Goal: Transaction & Acquisition: Purchase product/service

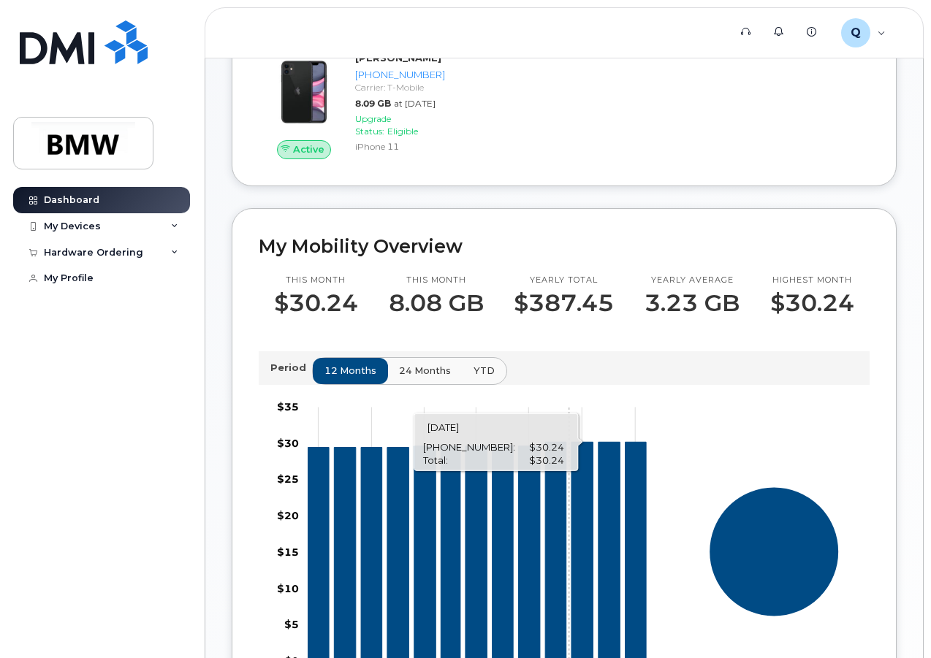
scroll to position [12, 0]
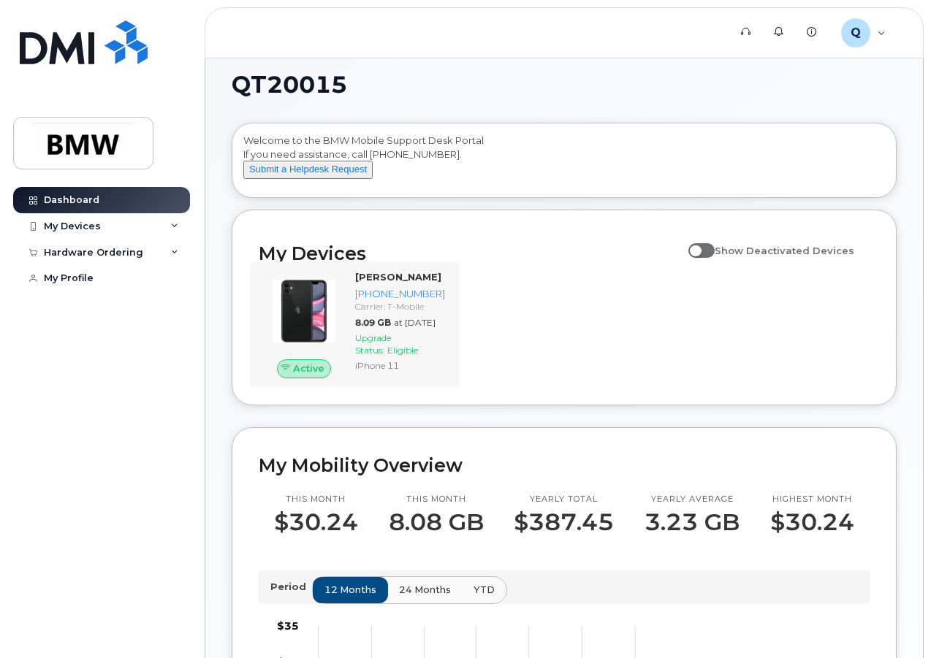
click at [457, 324] on div "Active Sean Clarke 201-783-9750 Carrier: T-Mobile 8.09 GB at Sep 01, 2025 Upgra…" at bounding box center [355, 324] width 210 height 125
drag, startPoint x: 526, startPoint y: 333, endPoint x: 504, endPoint y: 349, distance: 27.6
drag, startPoint x: 504, startPoint y: 349, endPoint x: 815, endPoint y: 359, distance: 310.8
click at [815, 359] on div "Active Sean Clarke 201-783-9750 Carrier: T-Mobile 8.09 GB at Sep 01, 2025 Upgra…" at bounding box center [564, 324] width 629 height 125
click at [310, 179] on button "Submit a Helpdesk Request" at bounding box center [307, 170] width 129 height 18
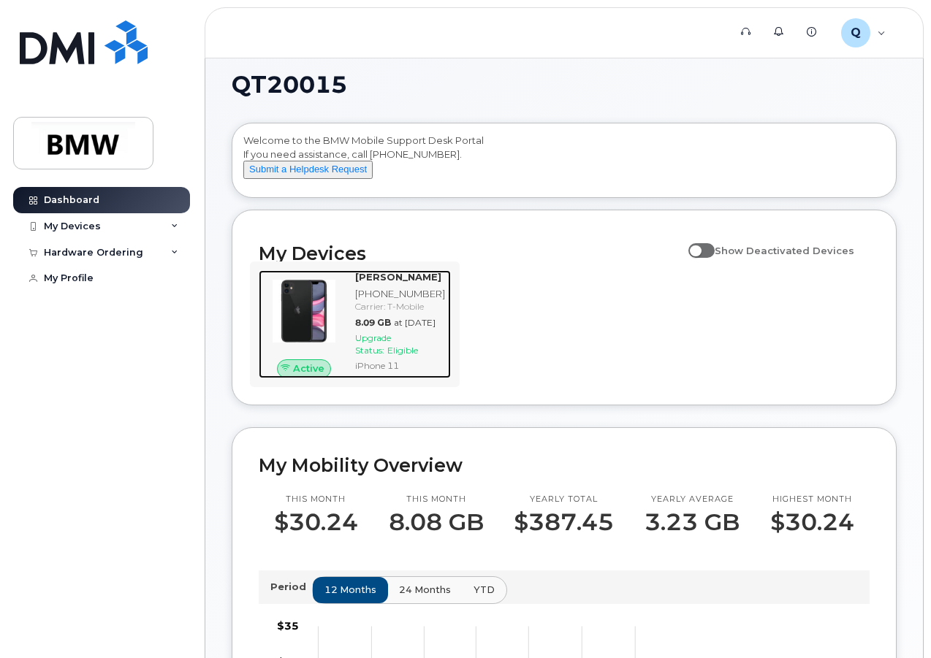
click at [309, 376] on span "Active" at bounding box center [308, 369] width 31 height 14
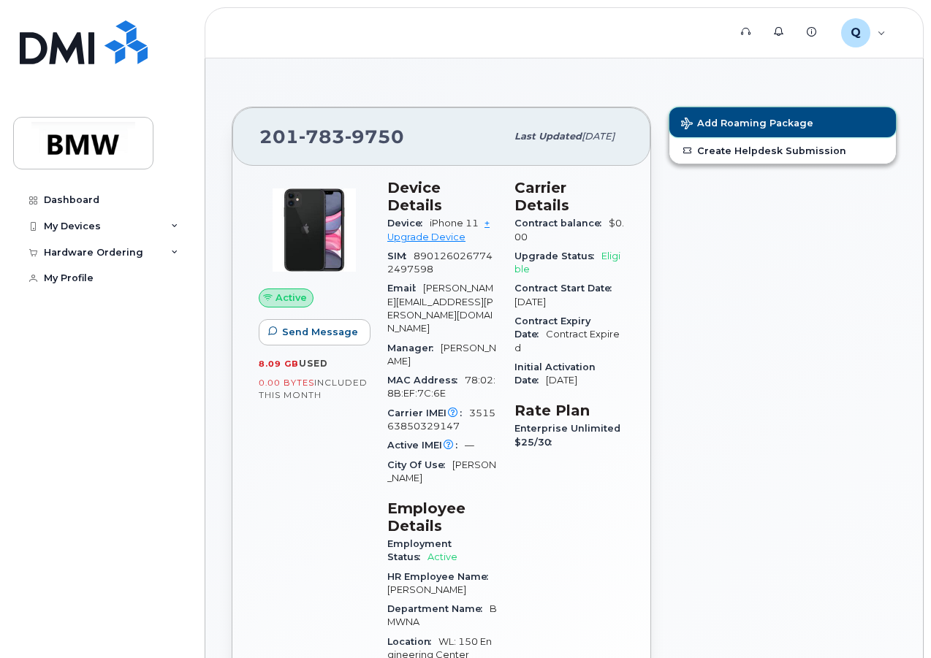
click at [740, 120] on span "Add Roaming Package" at bounding box center [747, 125] width 132 height 14
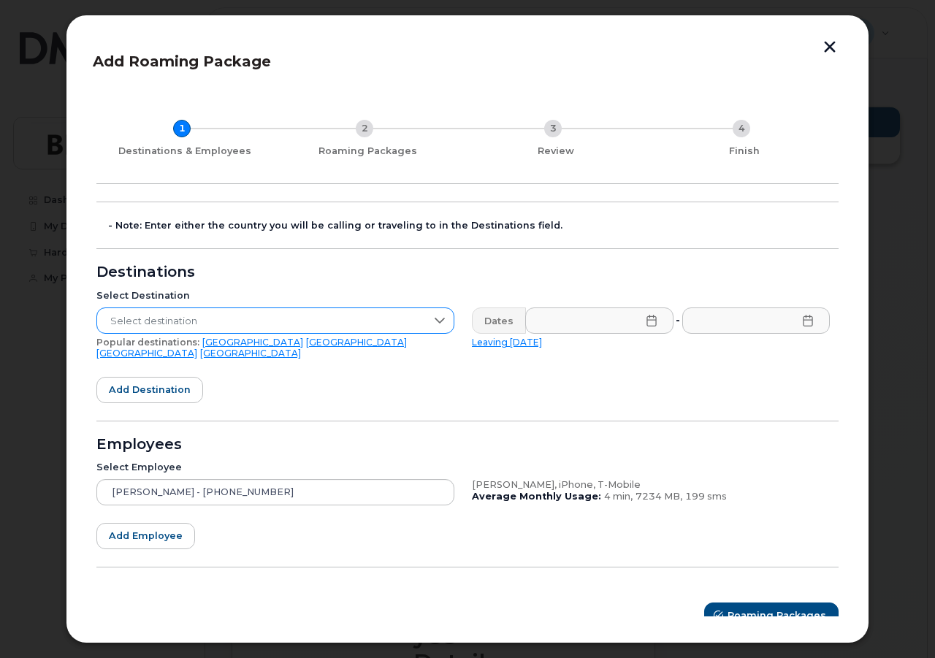
click at [436, 320] on icon at bounding box center [440, 321] width 12 height 12
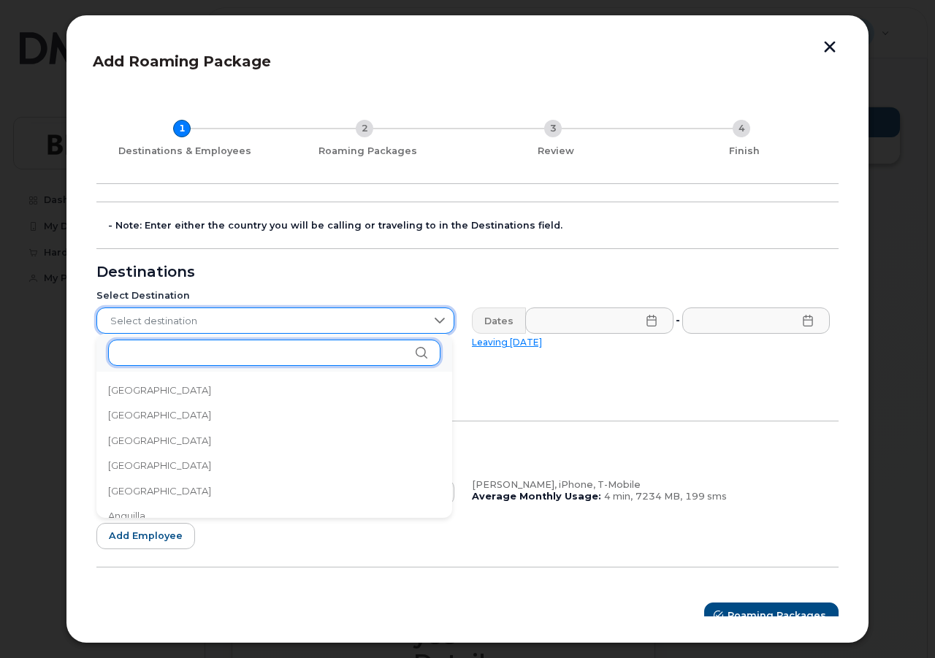
click at [278, 359] on input "text" at bounding box center [274, 353] width 333 height 26
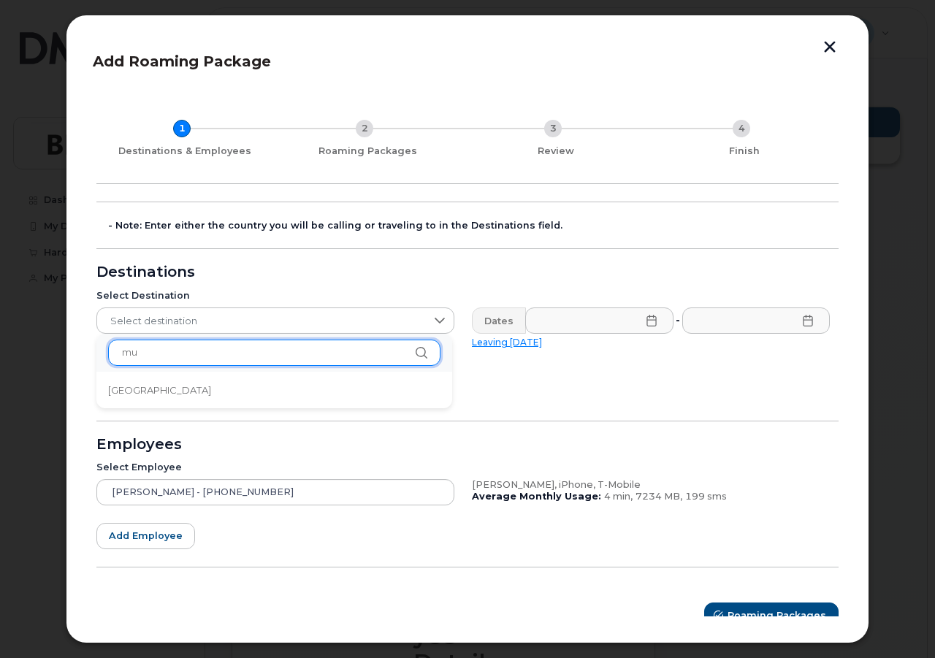
type input "m"
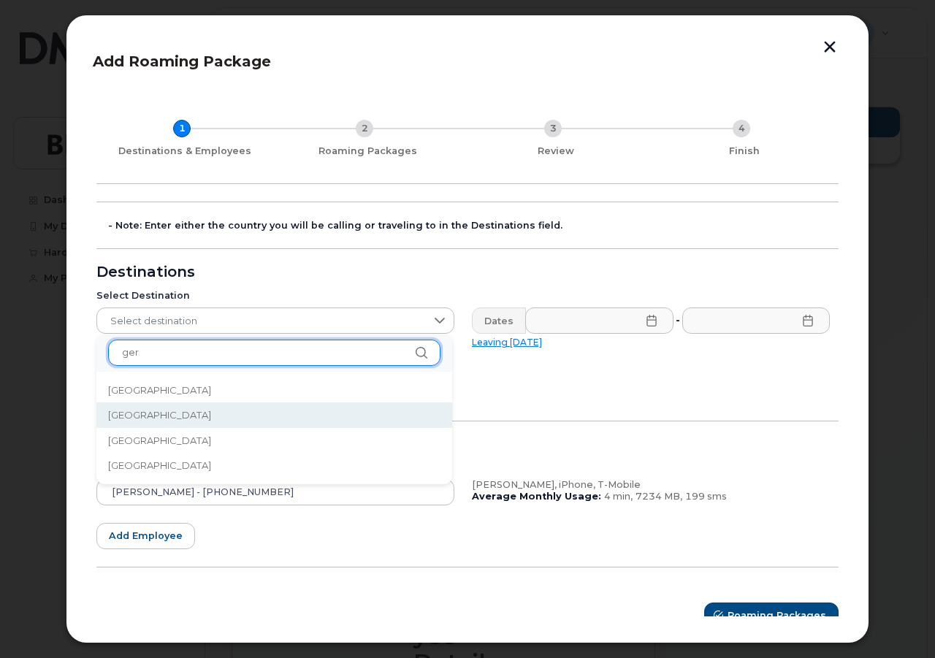
type input "ger"
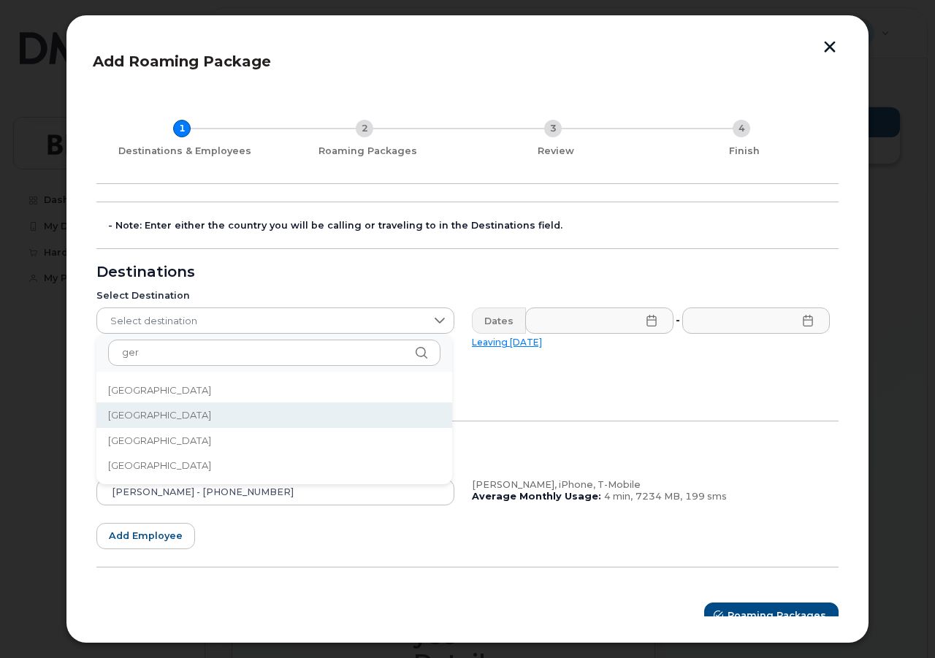
click at [170, 417] on li "[GEOGRAPHIC_DATA]" at bounding box center [274, 416] width 356 height 26
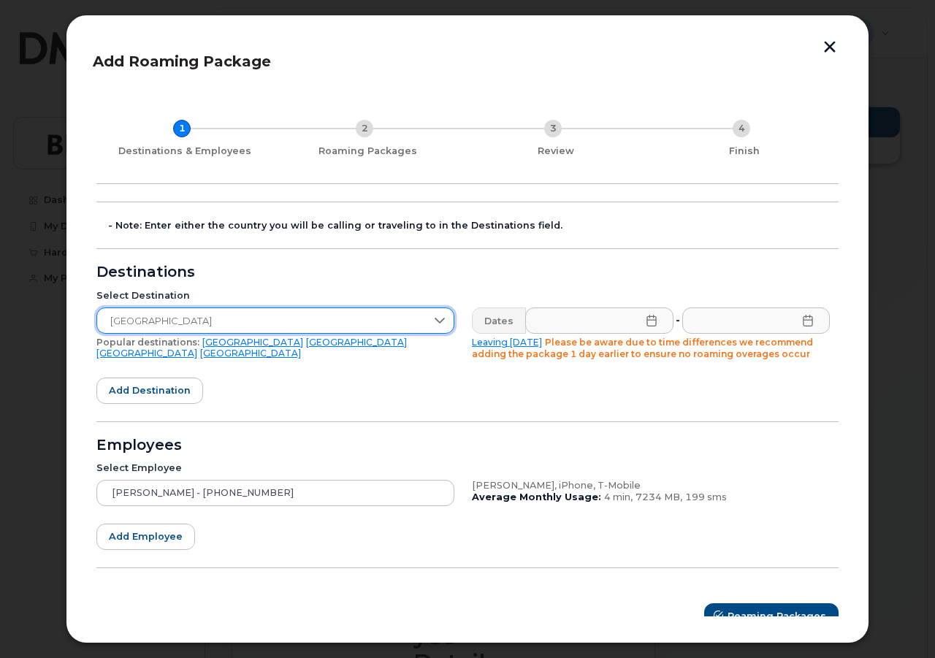
click at [649, 322] on icon at bounding box center [652, 321] width 12 height 12
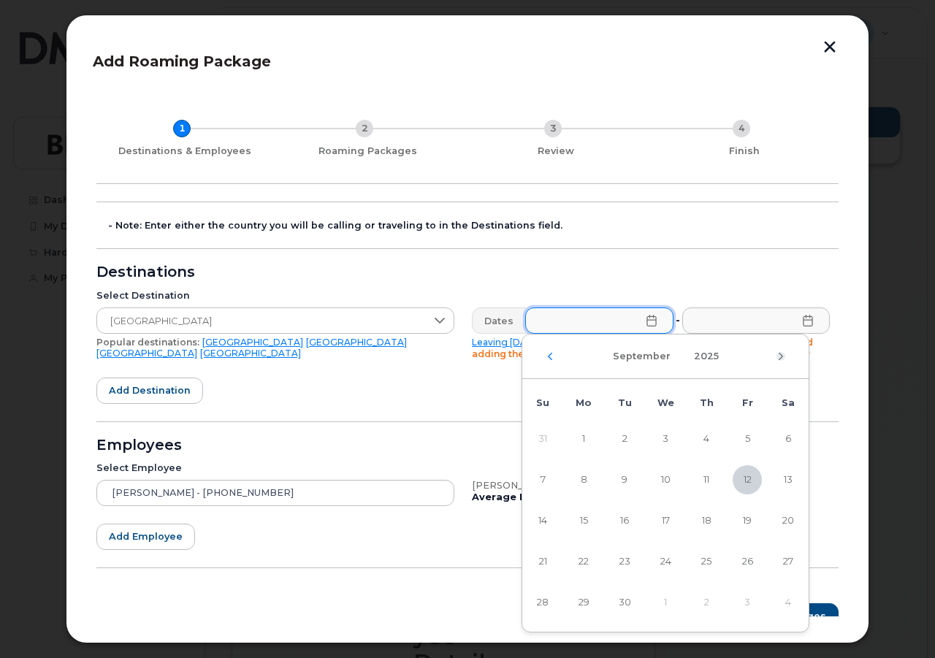
click at [778, 353] on icon "Next Month" at bounding box center [781, 357] width 9 height 12
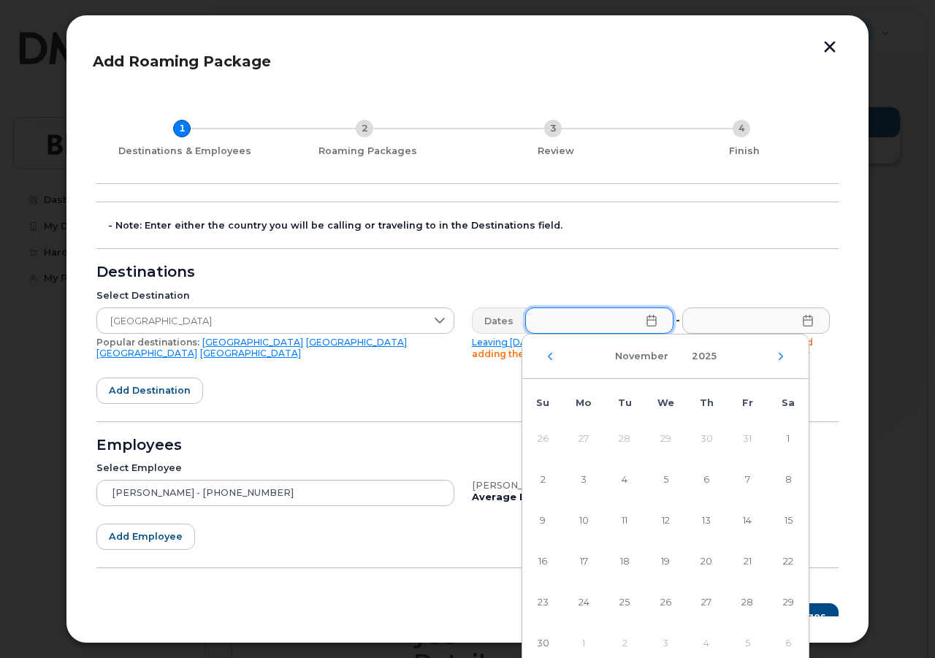
click at [778, 353] on icon "Next Month" at bounding box center [781, 357] width 9 height 12
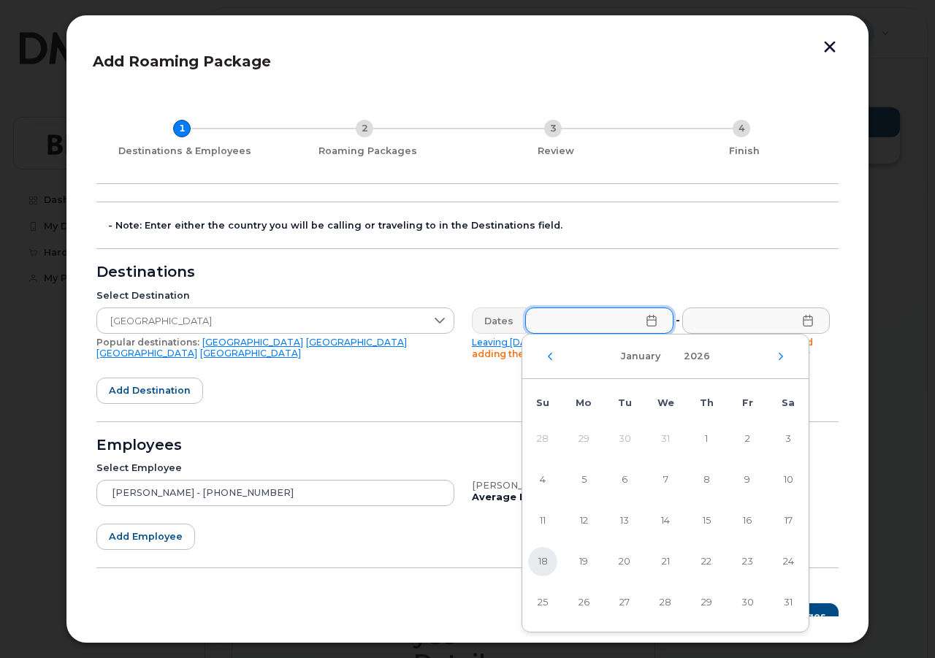
click at [538, 565] on span "18" at bounding box center [542, 561] width 29 height 29
type input "[DATE]"
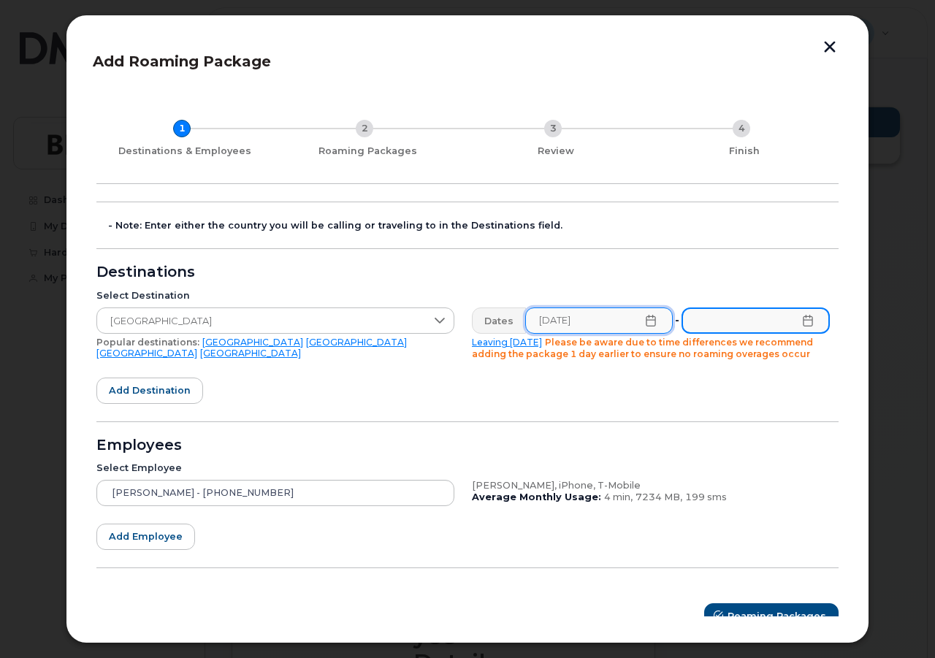
click at [730, 324] on input "text" at bounding box center [756, 321] width 148 height 26
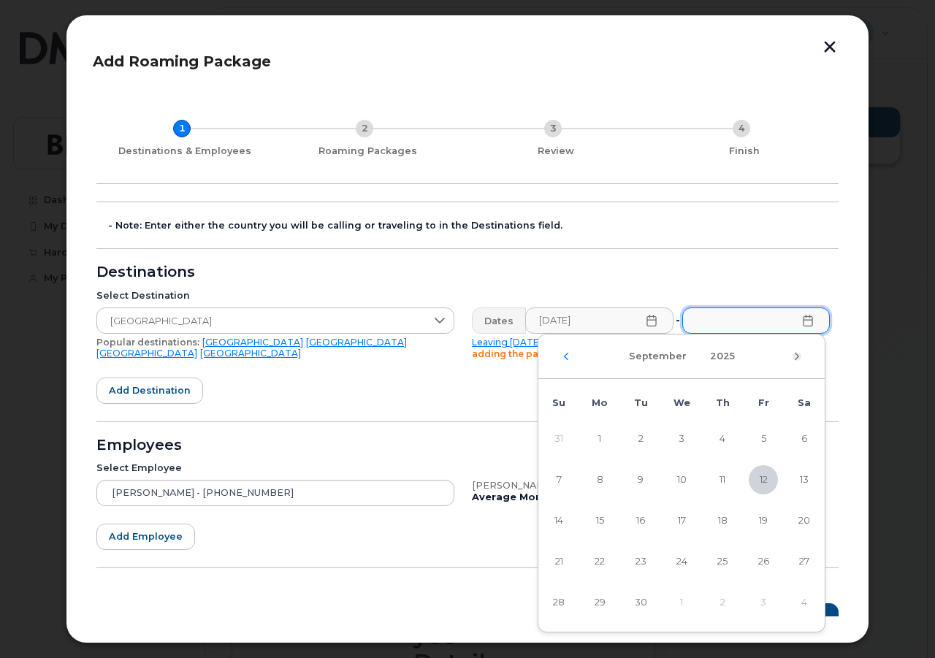
click at [797, 357] on icon "Next Month" at bounding box center [797, 357] width 9 height 12
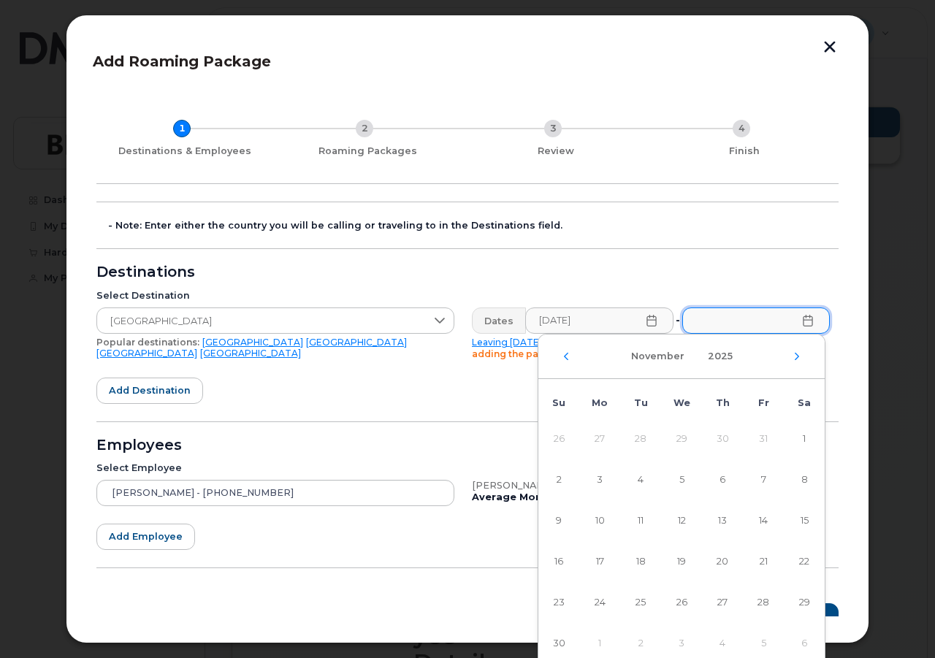
click at [797, 357] on icon "Next Month" at bounding box center [797, 357] width 9 height 12
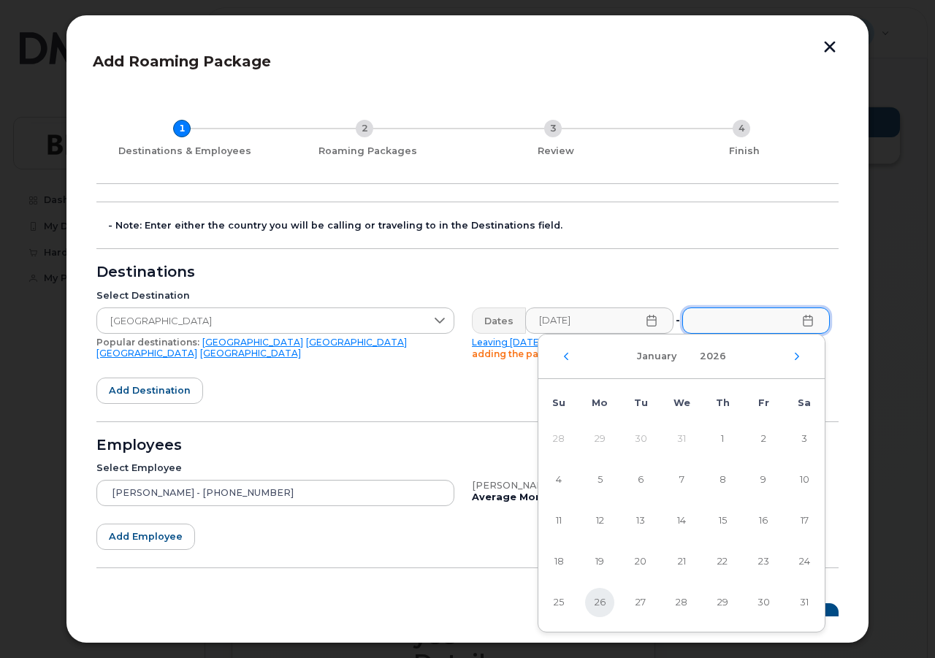
click at [598, 604] on span "26" at bounding box center [599, 602] width 29 height 29
type input "[DATE]"
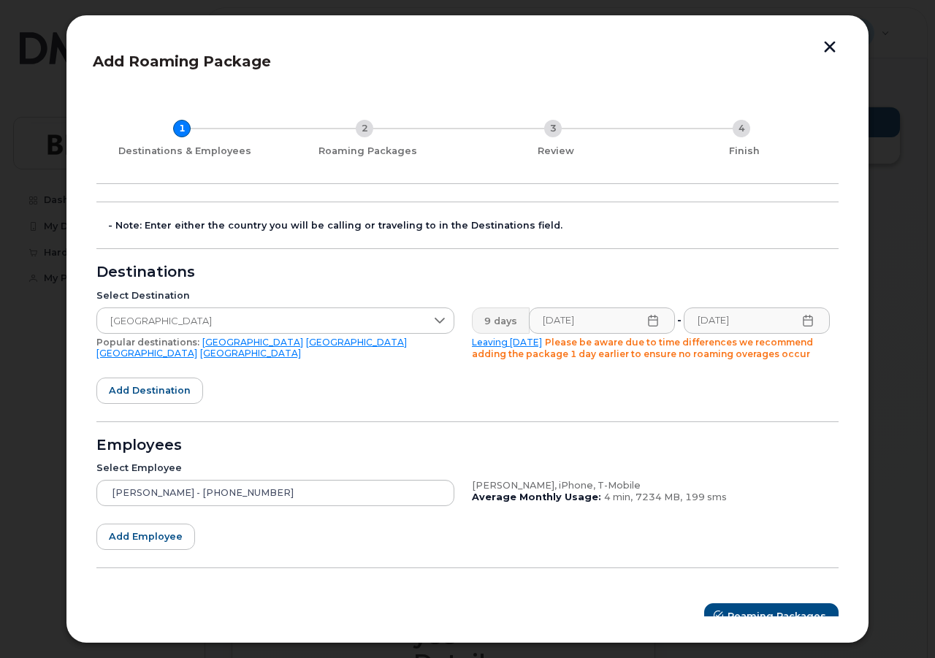
click at [648, 319] on icon at bounding box center [654, 321] width 12 height 12
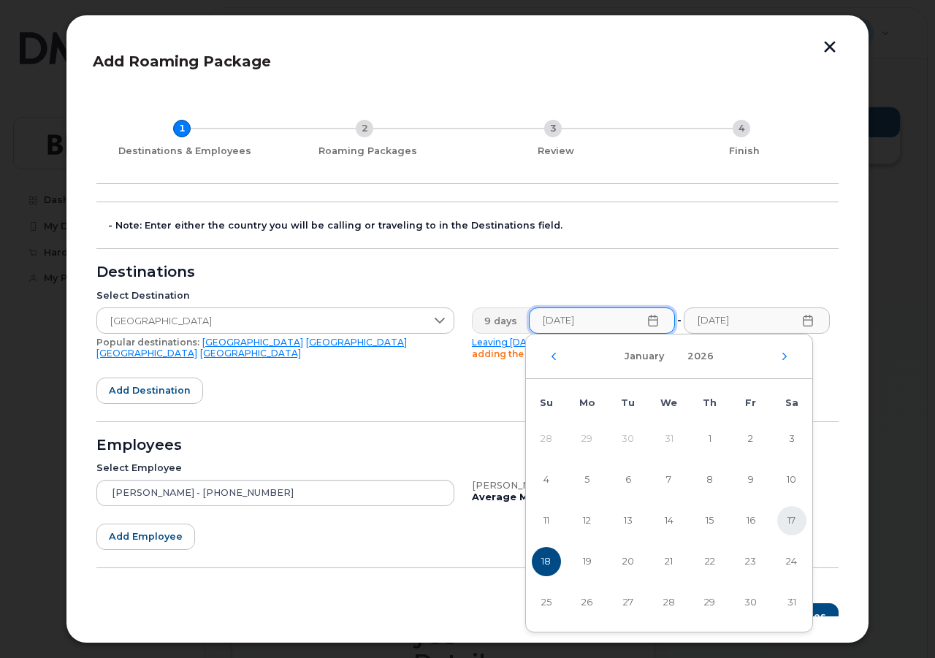
click at [794, 520] on span "17" at bounding box center [792, 520] width 29 height 29
type input "[DATE]"
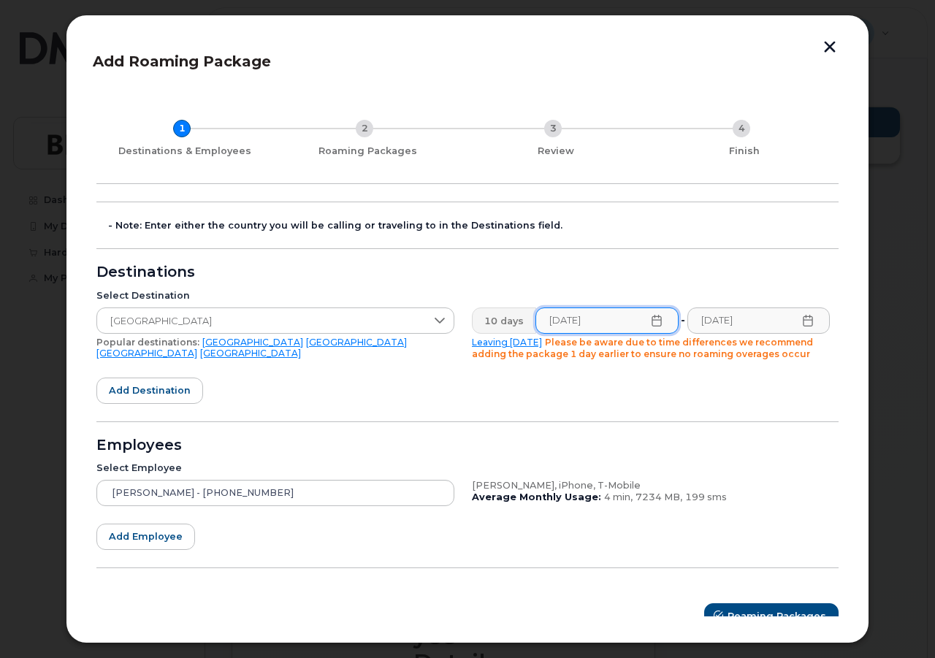
click at [544, 267] on div "Destinations" at bounding box center [467, 273] width 743 height 12
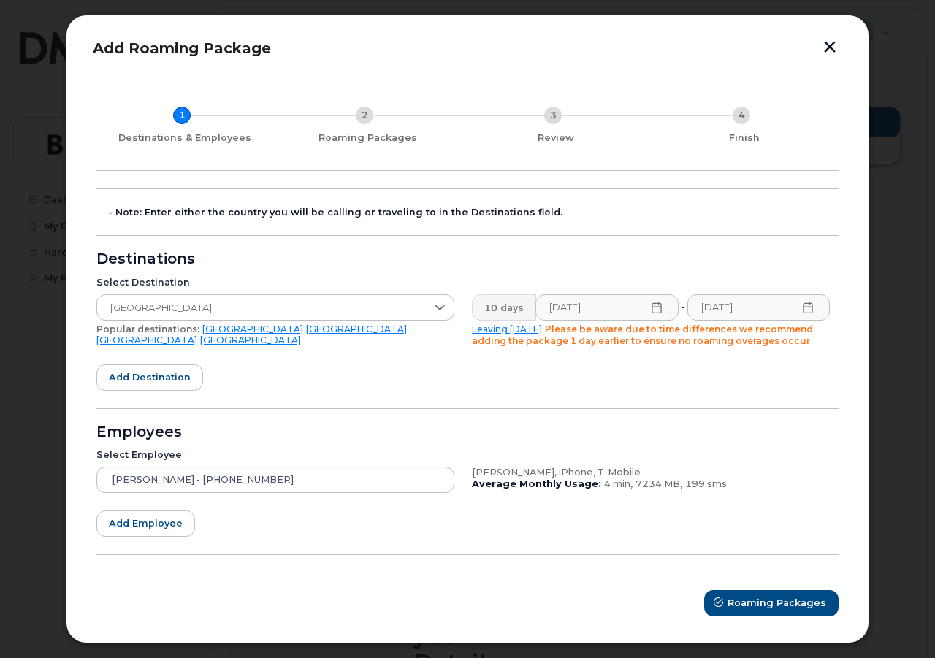
scroll to position [17, 0]
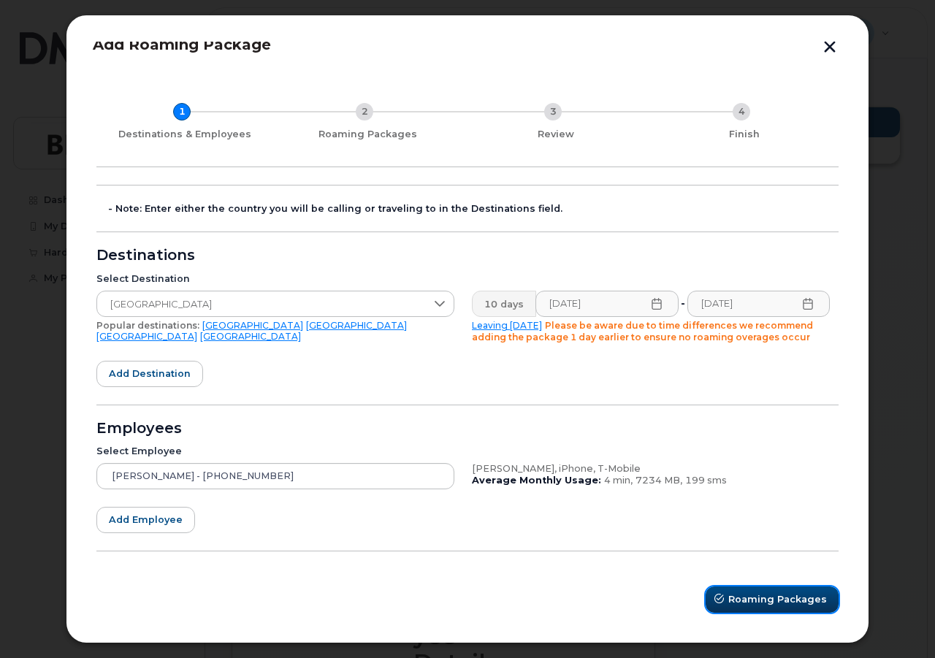
click at [791, 604] on span "Roaming Packages" at bounding box center [778, 600] width 99 height 14
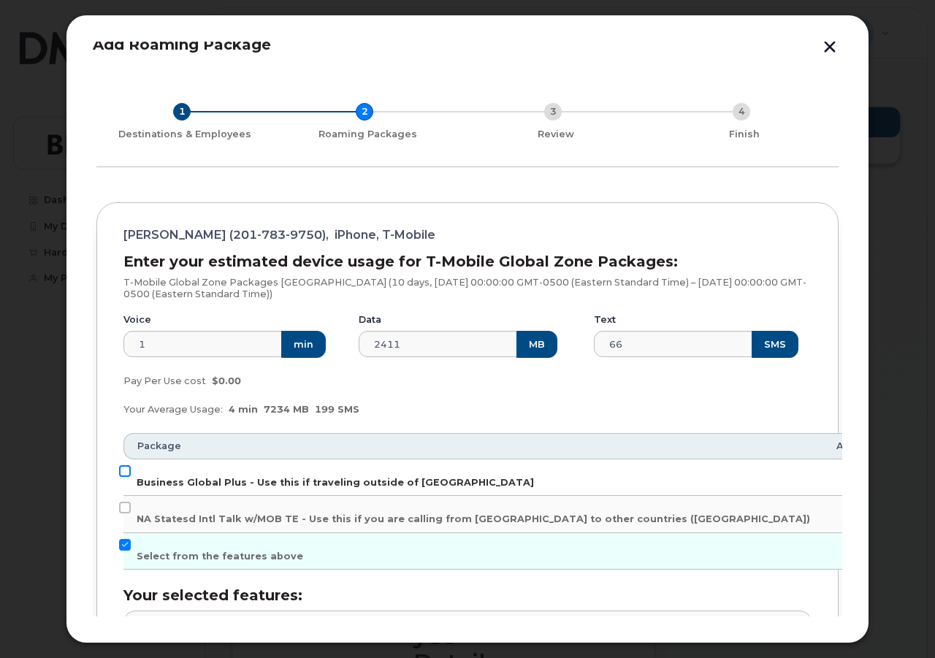
click at [128, 468] on input "Business Global Plus - Use this if traveling outside of [GEOGRAPHIC_DATA]" at bounding box center [125, 472] width 12 height 12
checkbox input "true"
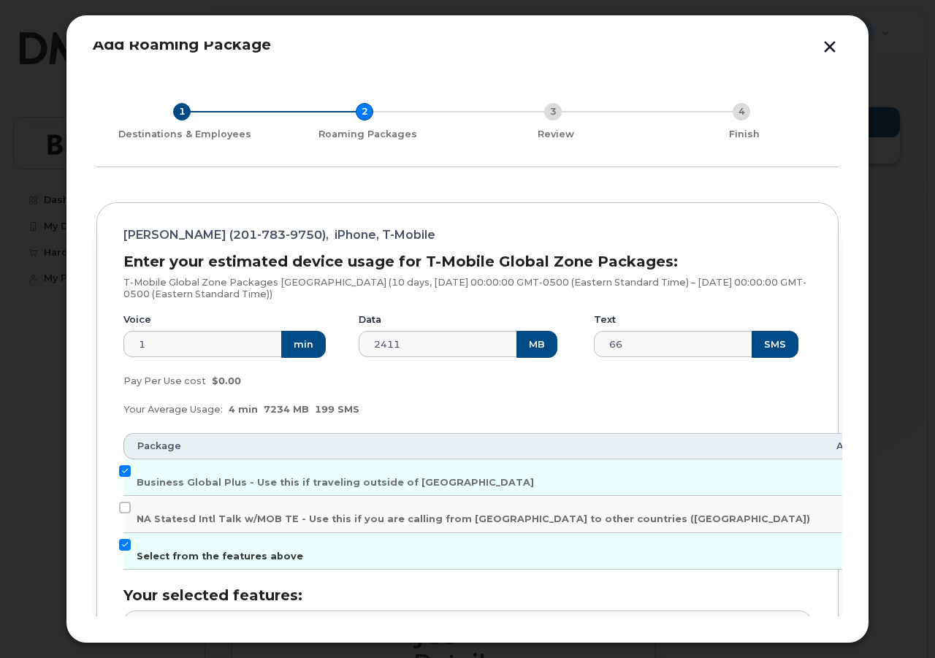
click at [126, 544] on input "Select from the features above" at bounding box center [125, 545] width 12 height 12
checkbox input "false"
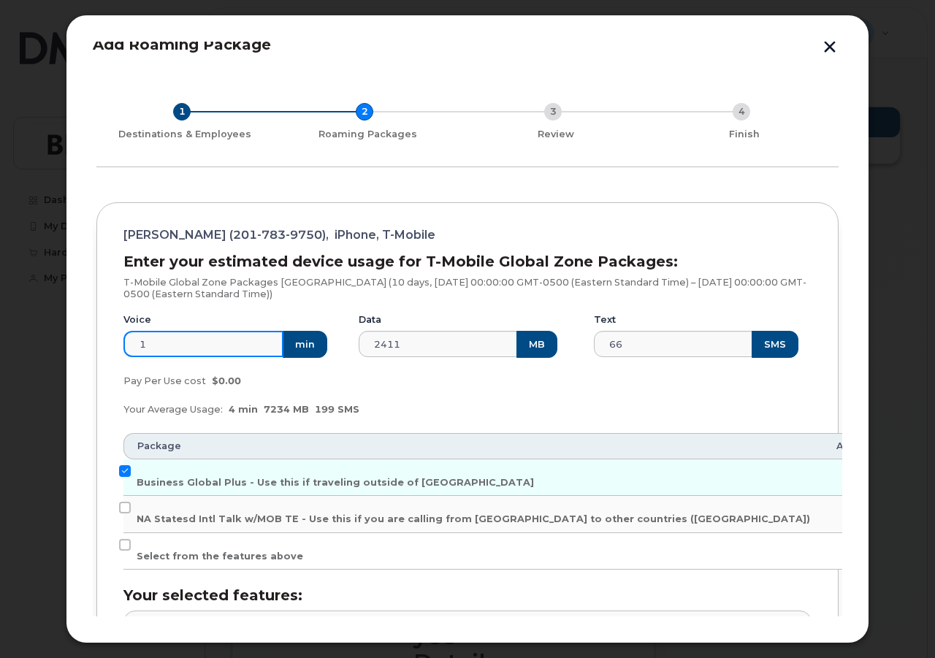
drag, startPoint x: 165, startPoint y: 341, endPoint x: 107, endPoint y: 345, distance: 58.6
click at [107, 345] on div "[PERSON_NAME] ([PHONE_NUMBER]), iPhone, T-Mobile Enter your estimated device us…" at bounding box center [467, 500] width 743 height 596
type input "200"
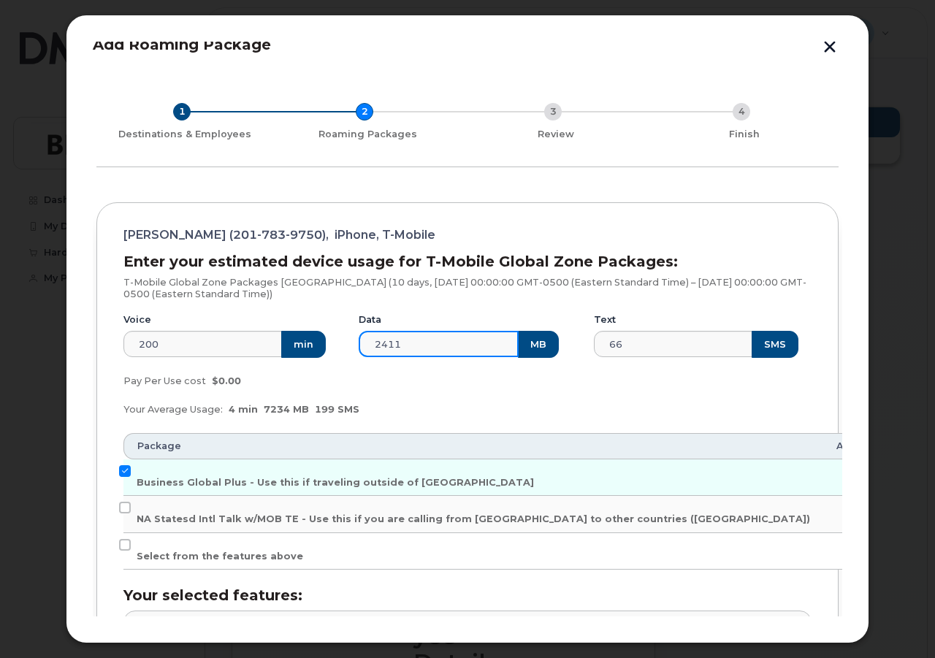
click at [440, 347] on input "2411" at bounding box center [439, 344] width 160 height 26
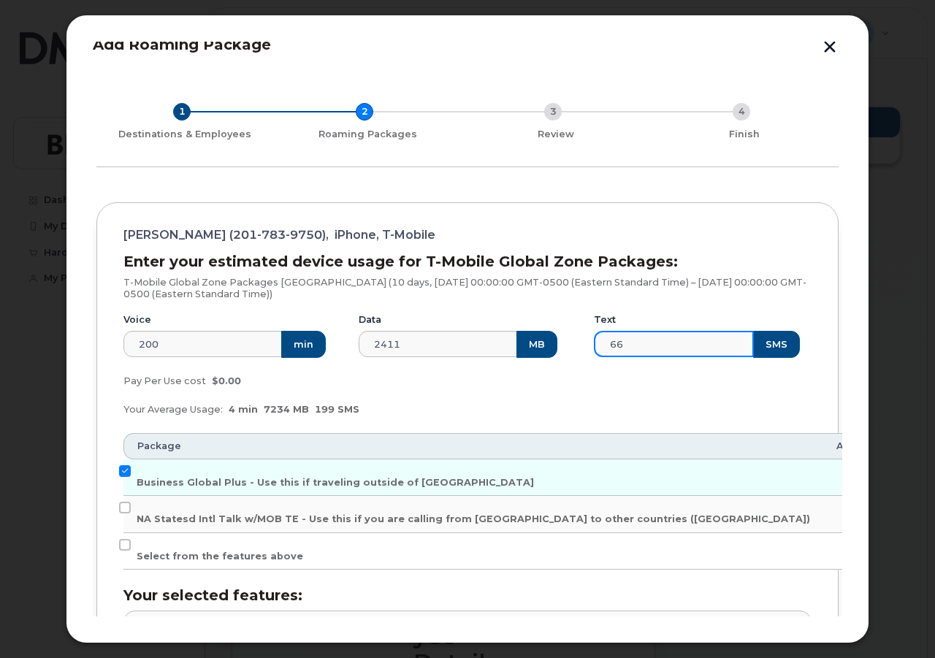
drag, startPoint x: 639, startPoint y: 346, endPoint x: 583, endPoint y: 346, distance: 55.5
click at [585, 346] on div "Text 66 SMS" at bounding box center [702, 336] width 235 height 62
type input "100"
click at [537, 398] on div "Your Average Usage: 4 min 7234 MB 199 SMS" at bounding box center [468, 409] width 706 height 29
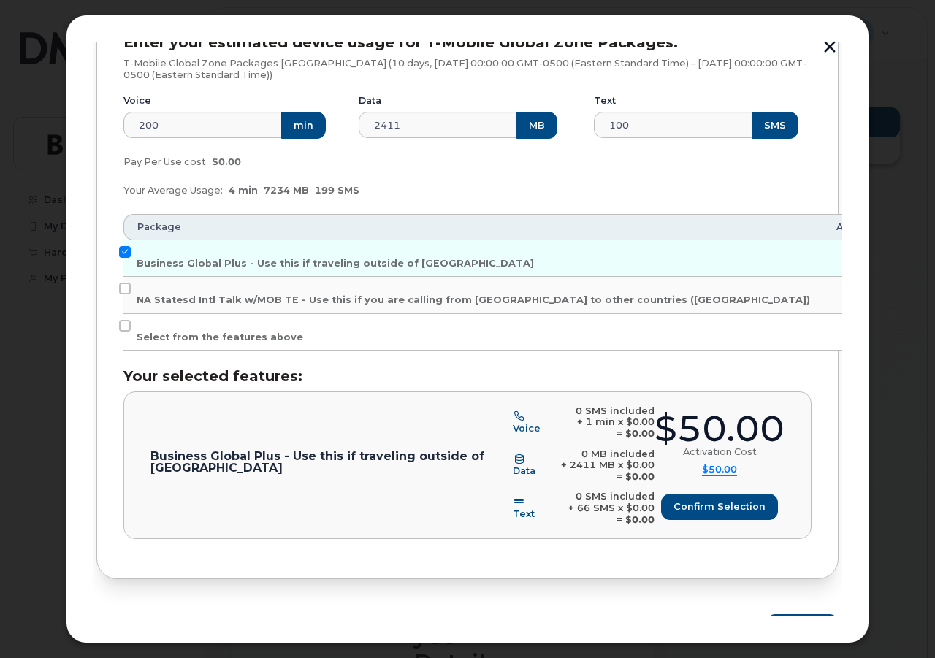
scroll to position [264, 0]
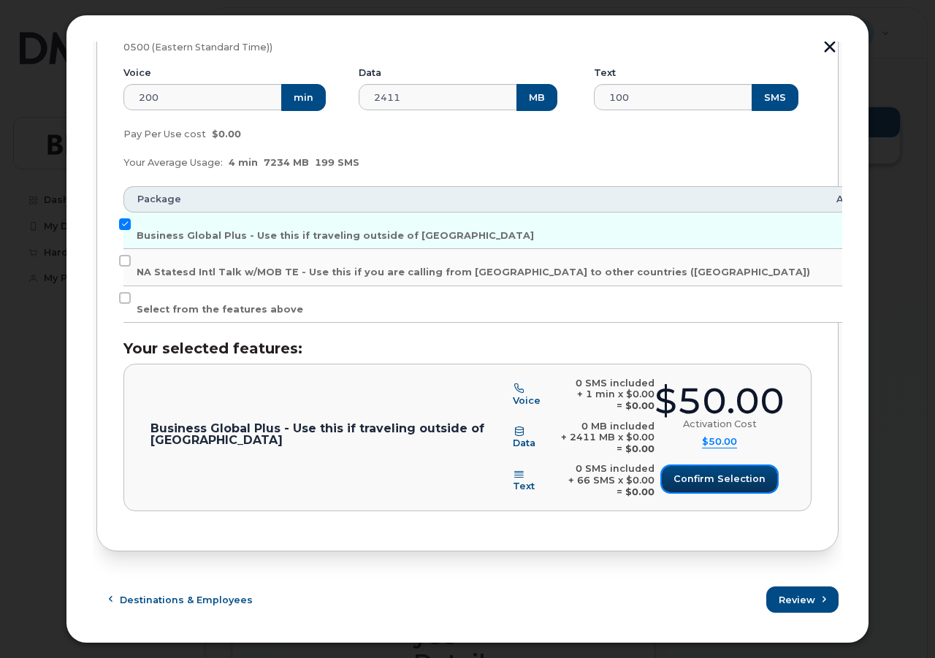
click at [717, 477] on span "Confirm selection" at bounding box center [720, 479] width 92 height 14
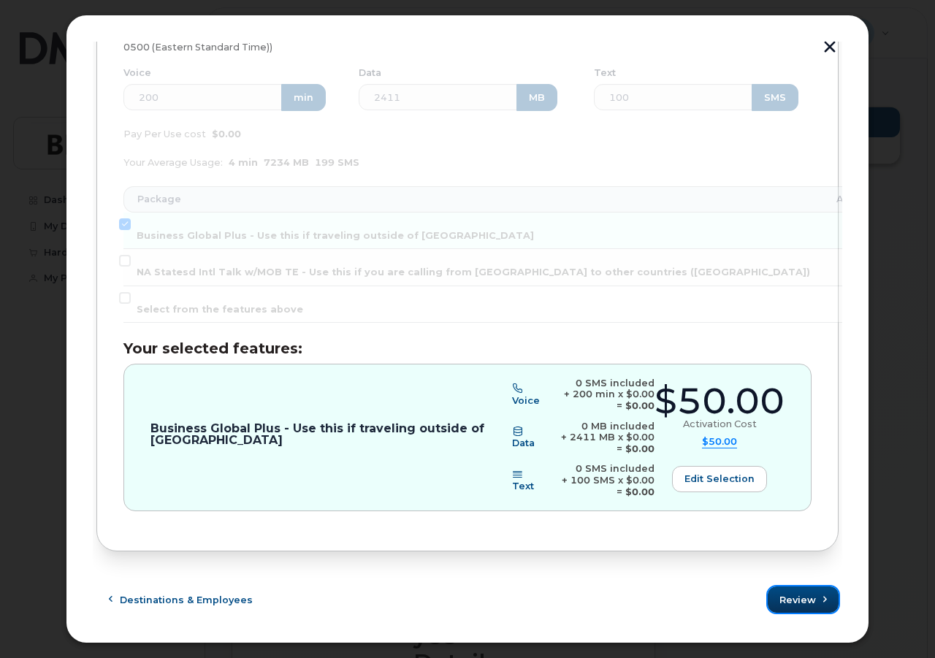
click at [788, 596] on span "Review" at bounding box center [798, 600] width 37 height 14
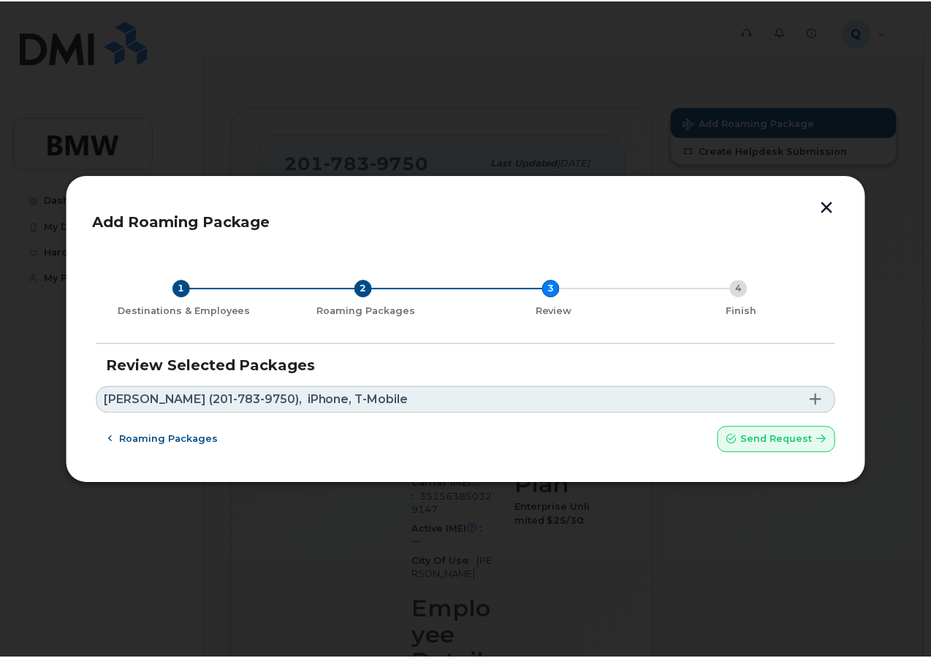
scroll to position [0, 0]
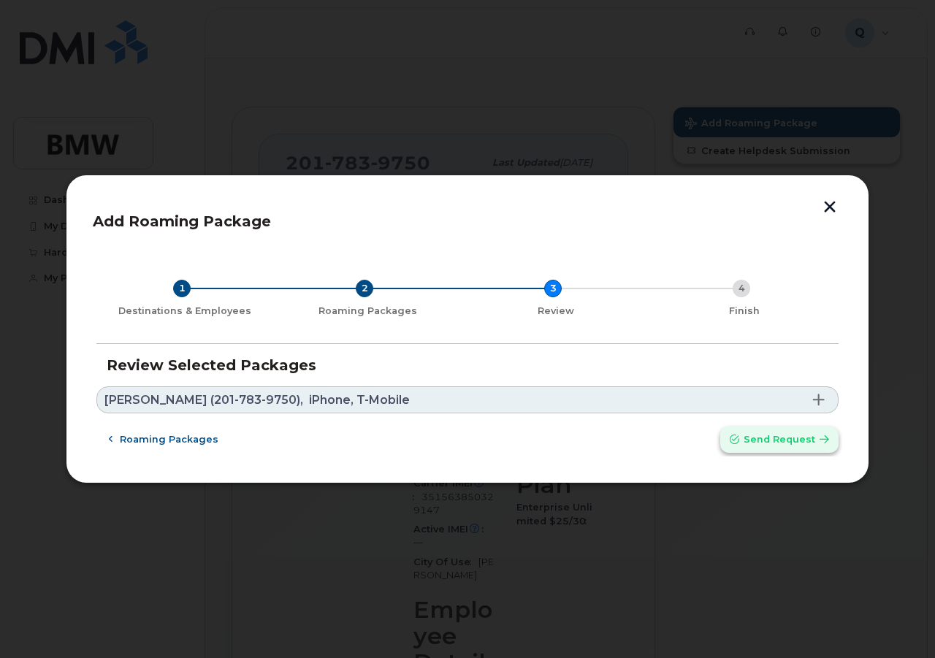
click at [779, 443] on span "Send request" at bounding box center [780, 440] width 72 height 14
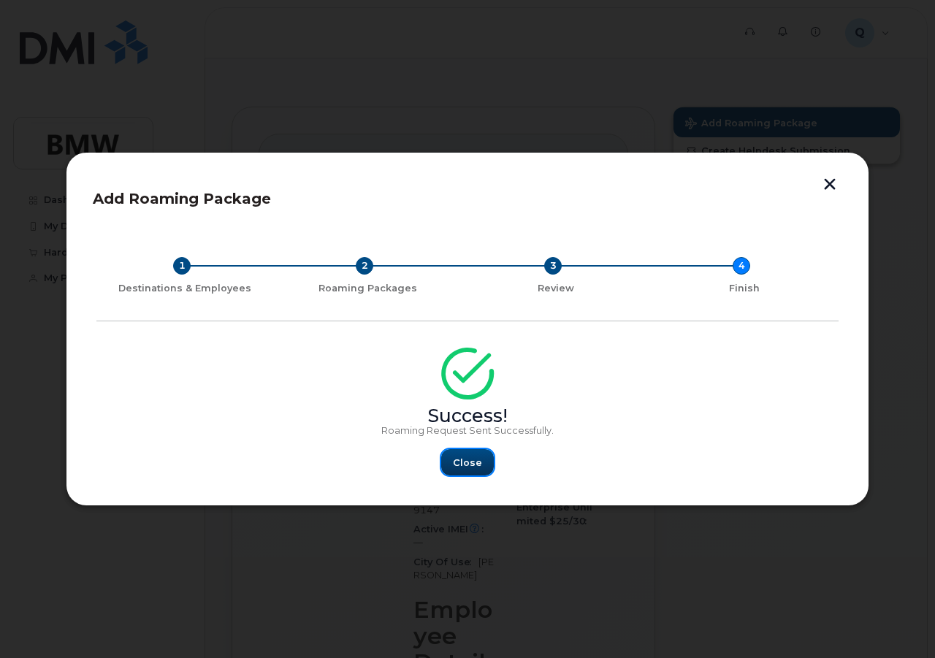
click at [470, 465] on span "Close" at bounding box center [467, 463] width 29 height 14
